Goal: Task Accomplishment & Management: Complete application form

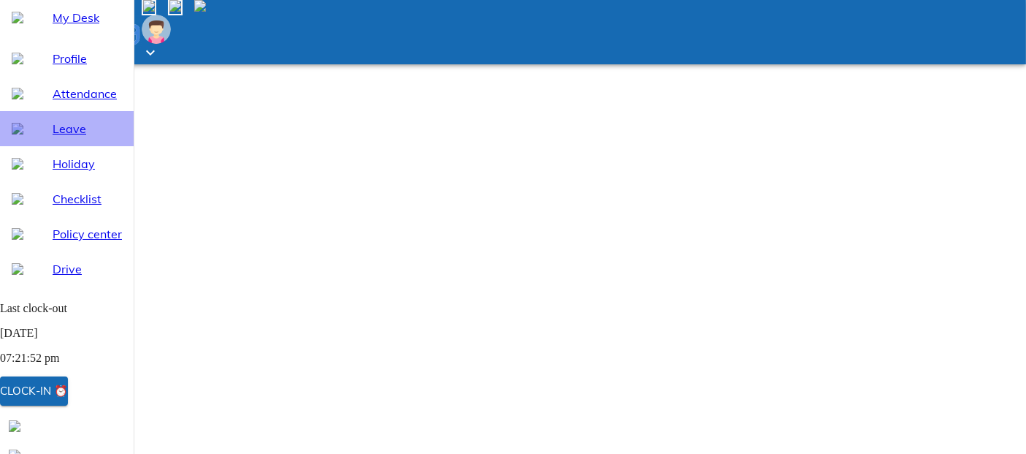
click at [90, 137] on span "Leave" at bounding box center [87, 129] width 69 height 18
select select "9"
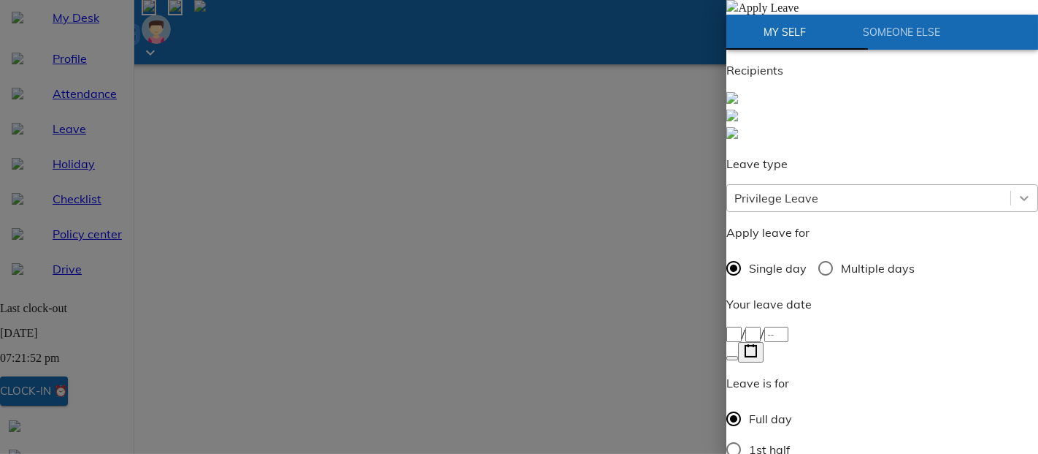
click at [1017, 191] on icon at bounding box center [1024, 198] width 15 height 15
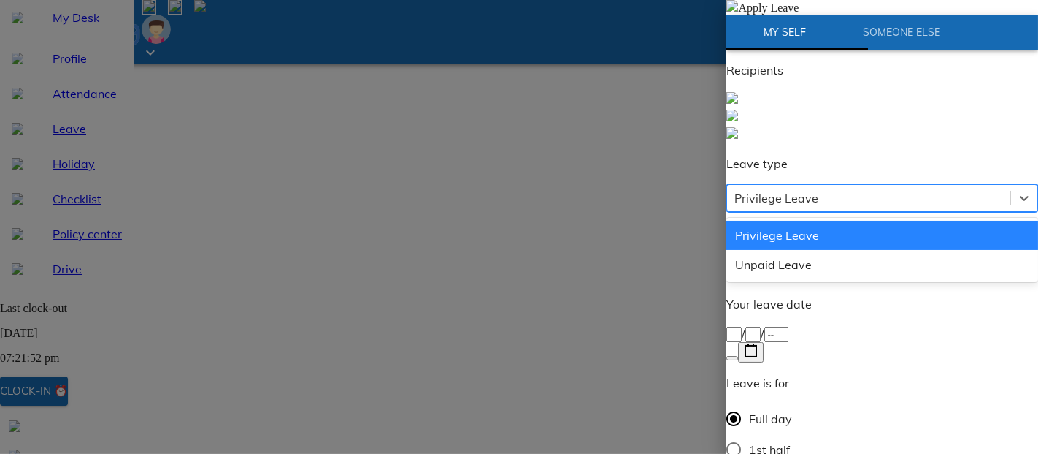
click at [962, 143] on div at bounding box center [883, 117] width 312 height 53
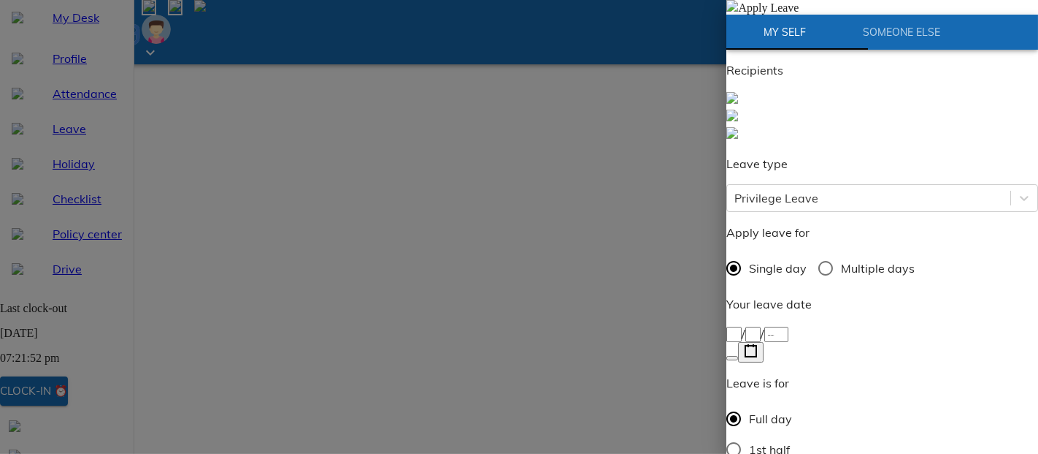
click at [758, 344] on icon "button" at bounding box center [751, 351] width 14 height 14
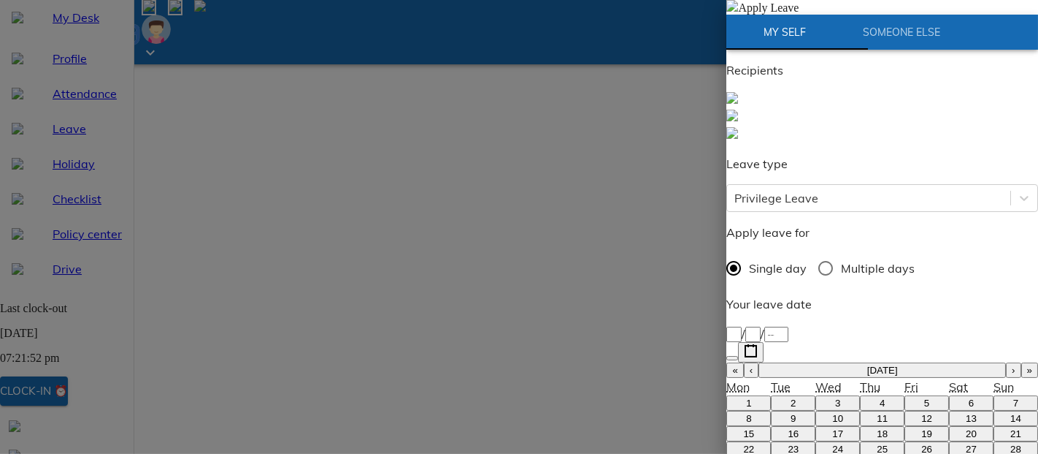
click at [753, 395] on button "1" at bounding box center [749, 402] width 45 height 15
type input "[DATE]"
type input "1"
type input "9"
type input "2025"
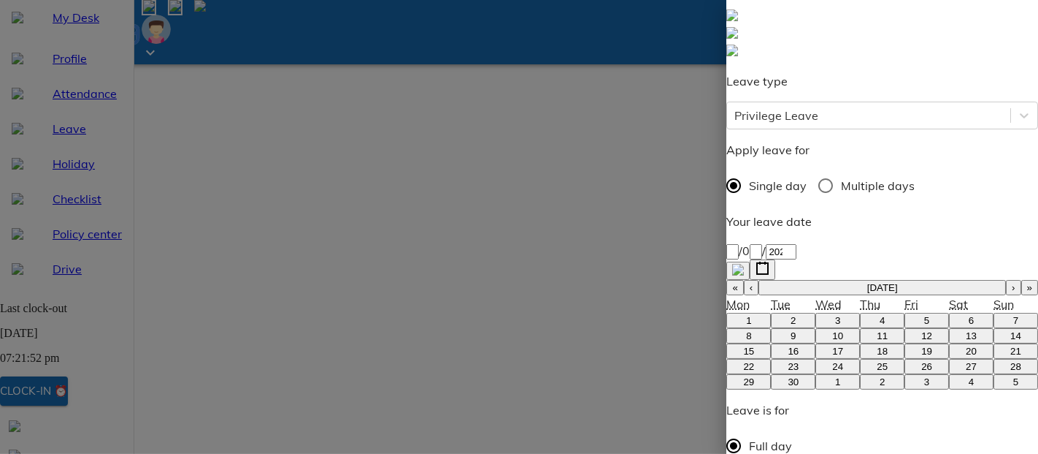
scroll to position [83, 0]
click at [1018, 212] on div "Your leave date [DATE] 1 / 0 9 / 2025 « ‹ [DATE] › » Mon Tue Wed Thu Fri Sat Su…" at bounding box center [883, 367] width 312 height 310
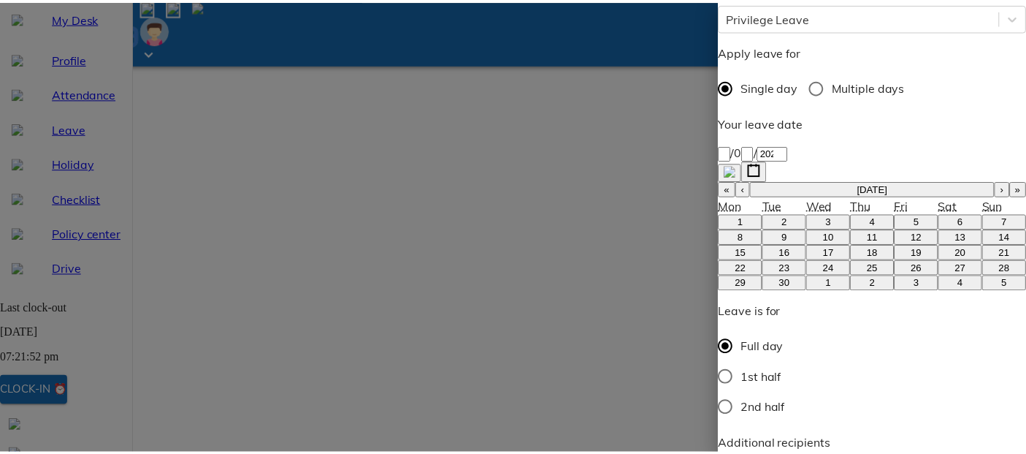
scroll to position [185, 0]
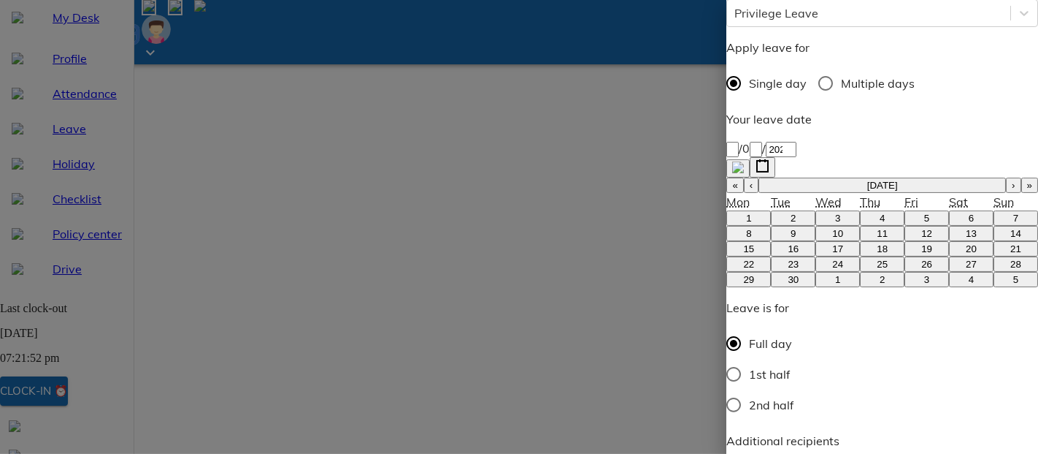
type textarea "D"
type textarea "x"
type textarea "Du"
type textarea "x"
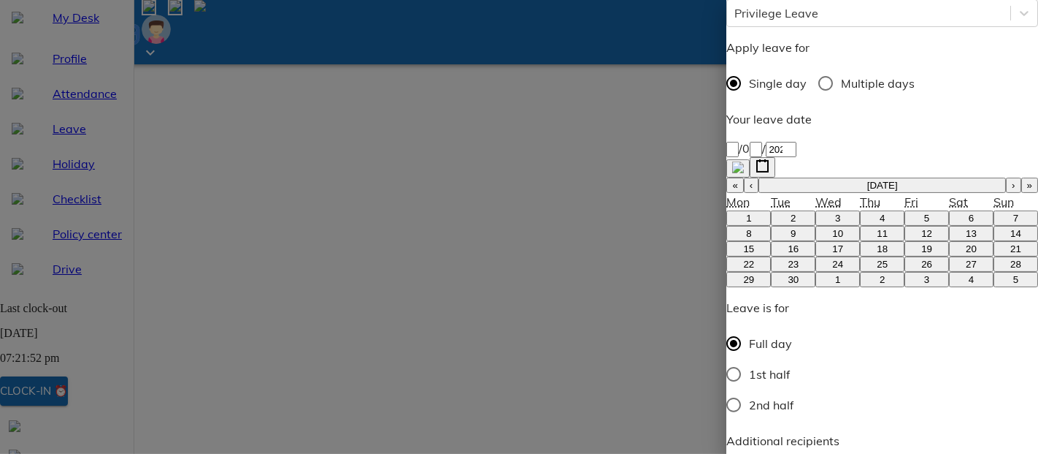
type textarea "Due"
type textarea "x"
type textarea "Due"
type textarea "x"
type textarea "Due t"
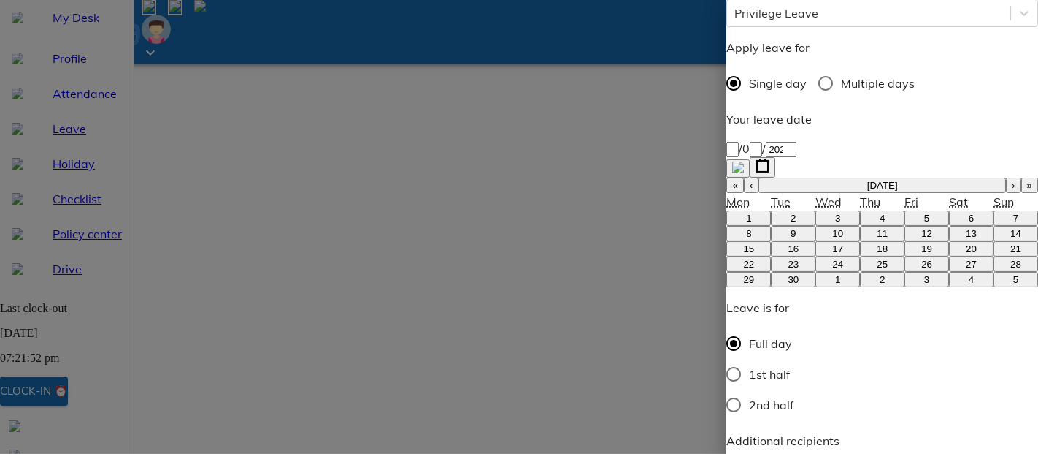
type textarea "x"
type textarea "Due to"
type textarea "x"
type textarea "Due to"
type textarea "x"
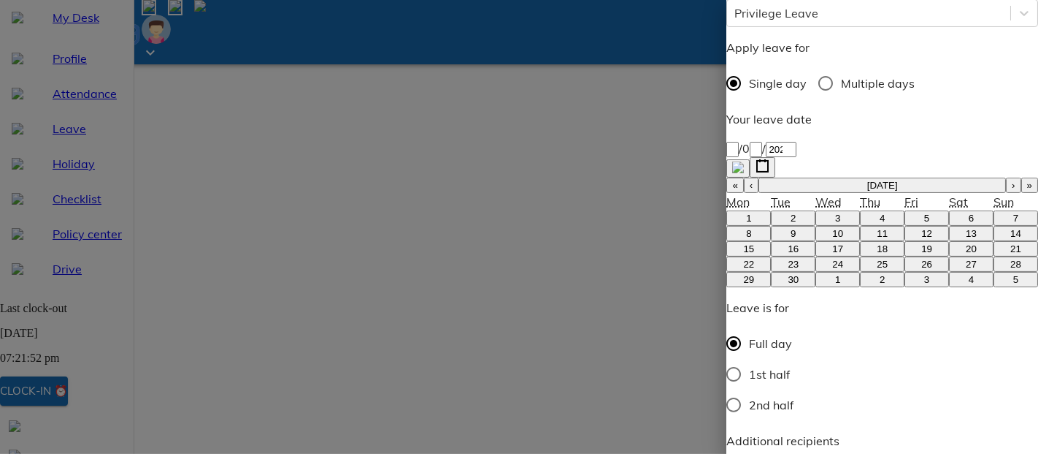
type textarea "Due to p"
type textarea "x"
type textarea "Due to pe"
type textarea "x"
type textarea "Due to per"
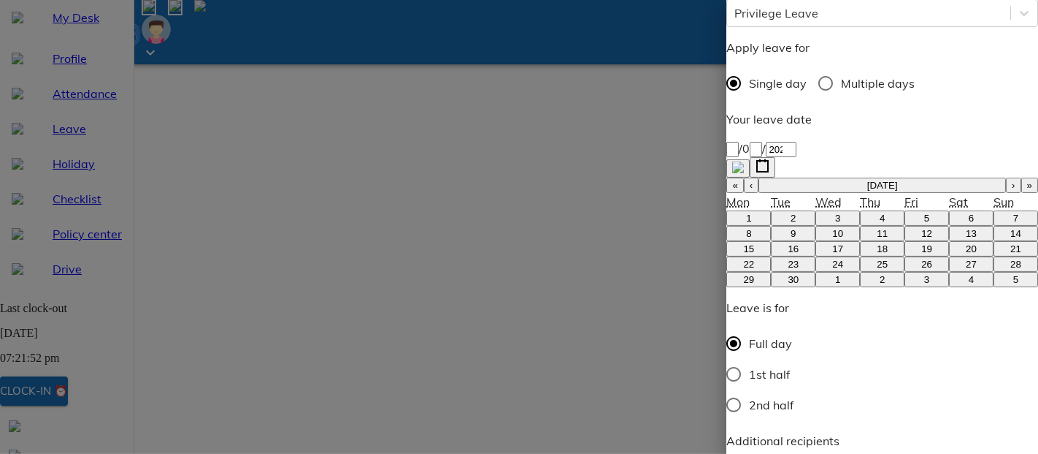
type textarea "x"
type textarea "Due to pers"
type textarea "x"
type textarea "Due to perso"
type textarea "x"
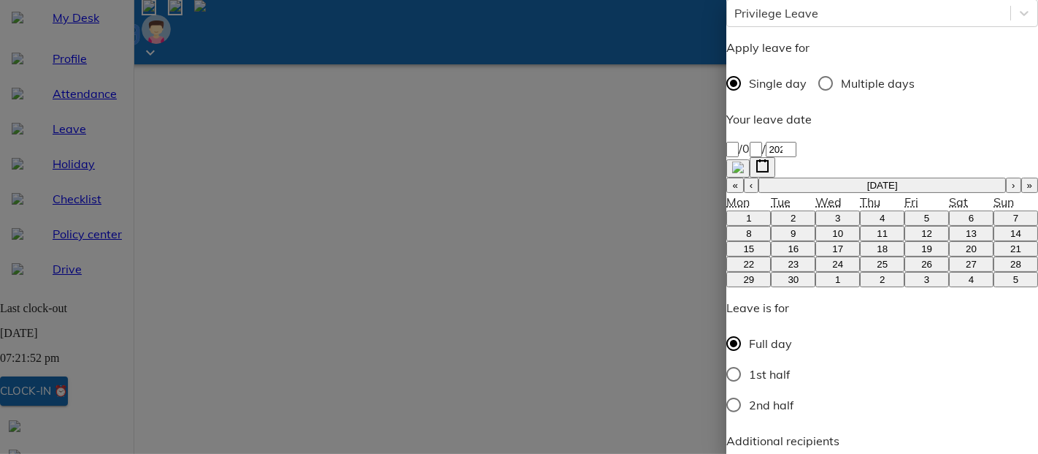
type textarea "Due to person"
type textarea "x"
type textarea "Due to persona"
type textarea "x"
type textarea "Due to personal"
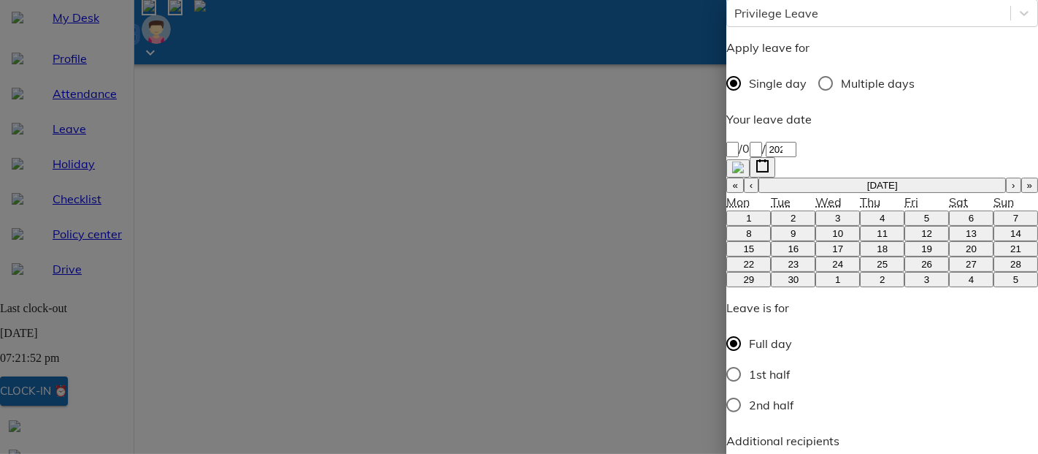
type textarea "x"
type textarea "Due to personal"
type textarea "x"
type textarea "Due to personal w"
type textarea "x"
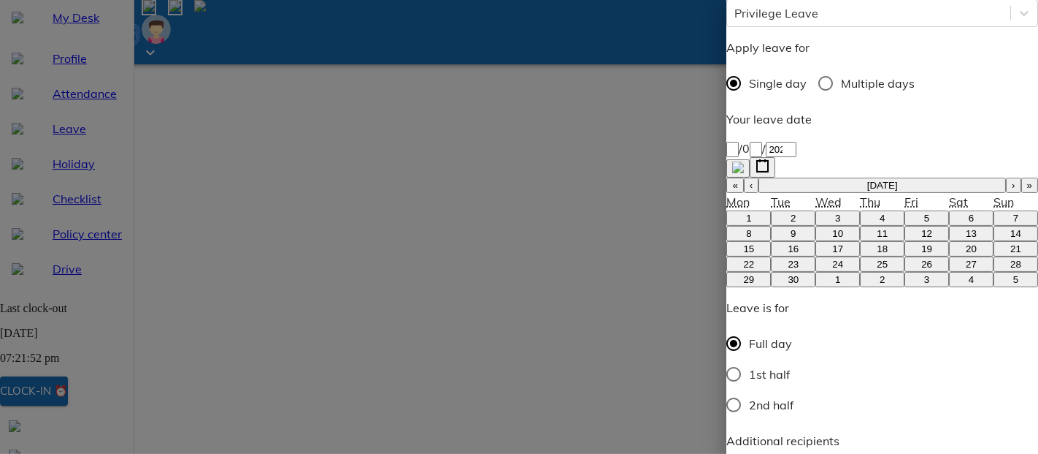
type textarea "Due to personal wo"
type textarea "x"
type textarea "Due to personal wor"
type textarea "x"
type textarea "Due to personal work"
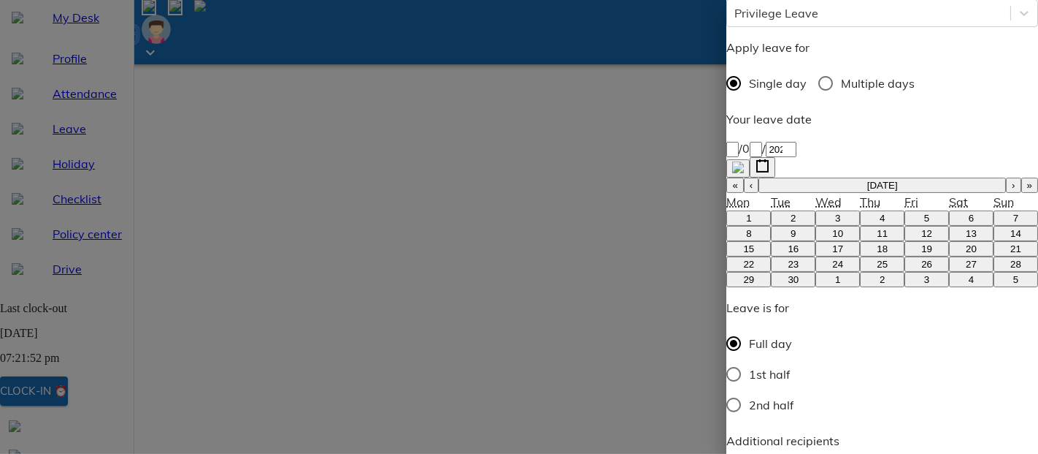
type textarea "x"
type textarea "Due to personal work"
type textarea "x"
type textarea "Due to personal work t"
type textarea "x"
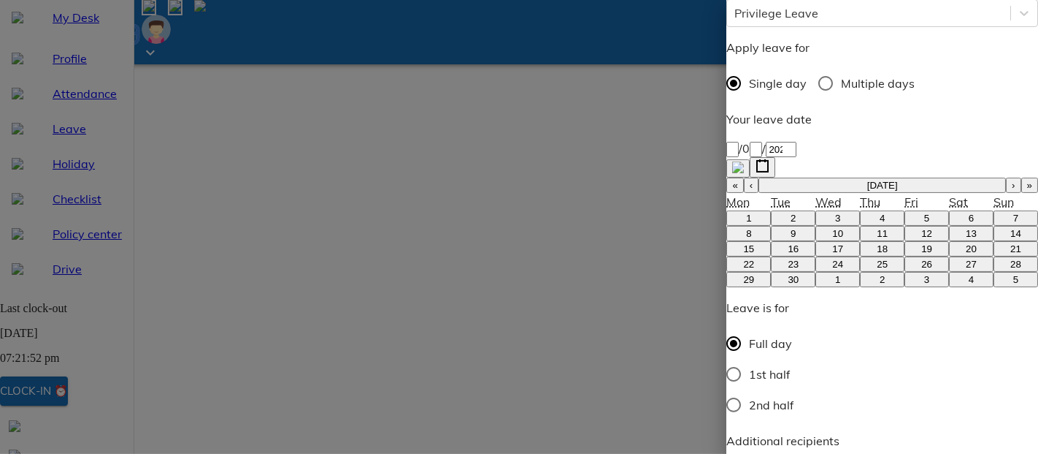
type textarea "Due to personal work ta"
type textarea "x"
type textarea "Due to personal work tak"
type textarea "x"
type textarea "Due to personal work take"
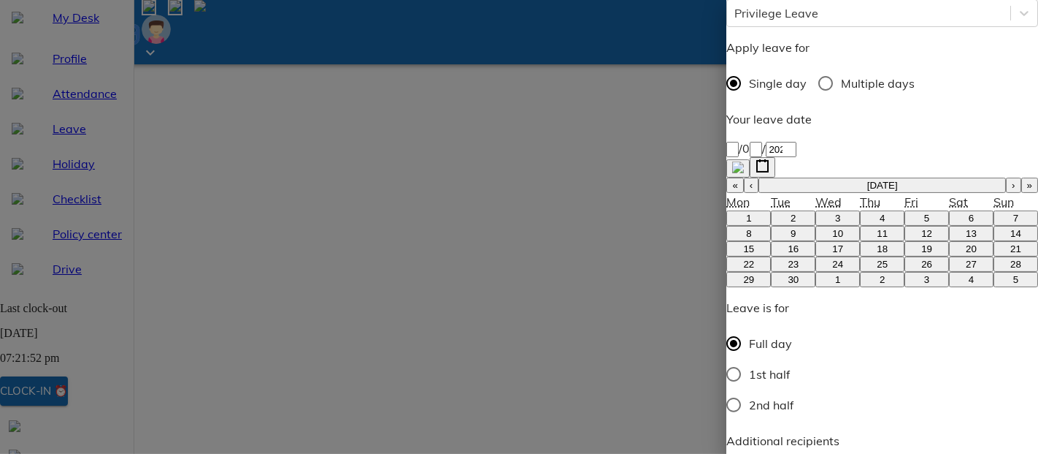
type textarea "x"
type textarea "Due to personal work taken"
type textarea "x"
type textarea "Due to personal work taken"
type textarea "x"
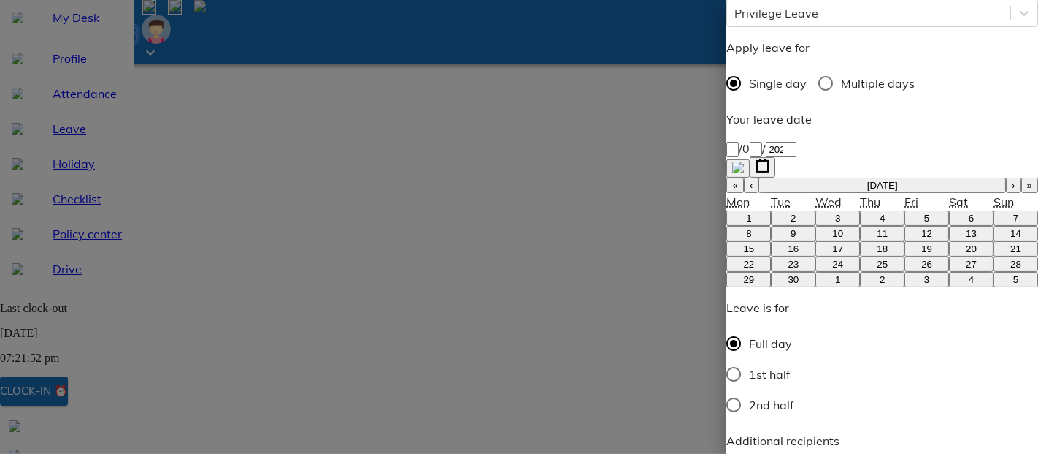
type textarea "Due to personal work taken l"
type textarea "x"
type textarea "Due to personal work taken le"
type textarea "x"
type textarea "Due to personal work taken lea"
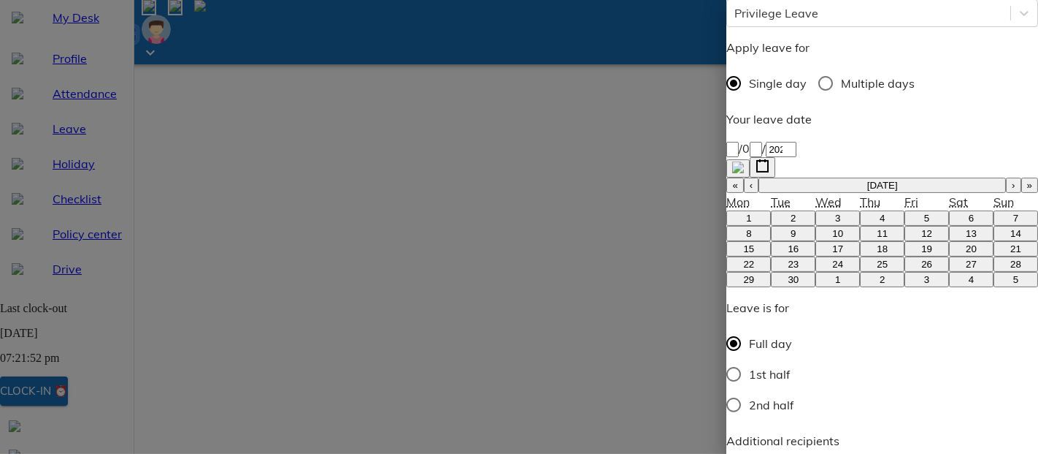
type textarea "x"
type textarea "Due to personal work taken leav"
type textarea "x"
type textarea "Due to personal work taken leave"
type textarea "x"
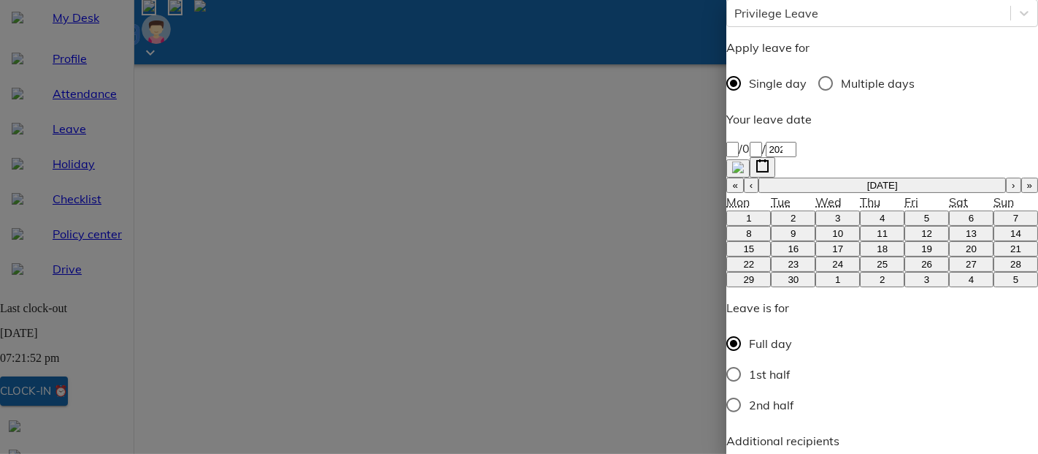
type textarea "Due to personal work taken leave"
type textarea "x"
